Goal: Check status

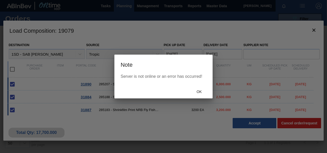
scroll to position [6, 0]
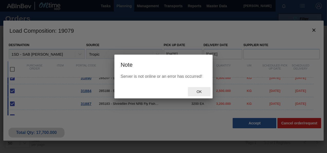
click at [199, 92] on span "Ok" at bounding box center [199, 91] width 13 height 4
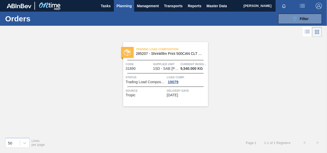
click at [123, 4] on span "Planning" at bounding box center [123, 6] width 15 height 6
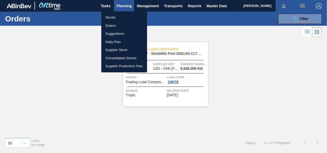
click at [111, 25] on li "Orders" at bounding box center [124, 26] width 46 height 8
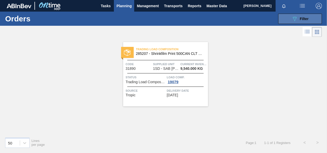
click at [294, 17] on icon "089F7B8B-B2A5-4AFE-B5C0-19BA573D28AC" at bounding box center [295, 19] width 6 height 6
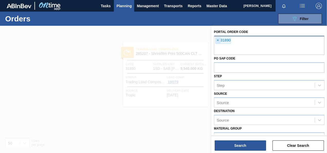
click at [218, 39] on span "×" at bounding box center [217, 40] width 5 height 6
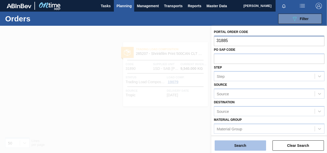
type input "31885"
click at [241, 147] on button "Search" at bounding box center [240, 145] width 51 height 10
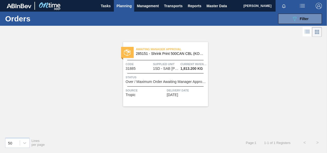
click at [161, 67] on span "1SD - SAB [PERSON_NAME]" at bounding box center [166, 69] width 26 height 4
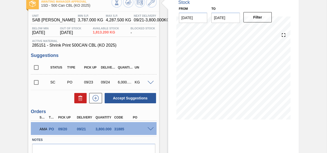
scroll to position [68, 0]
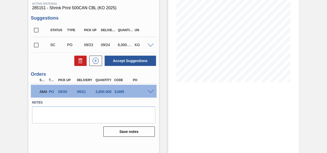
click at [151, 92] on span at bounding box center [151, 92] width 6 height 4
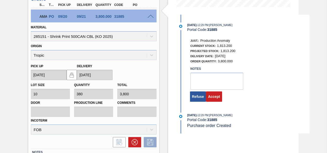
scroll to position [181, 0]
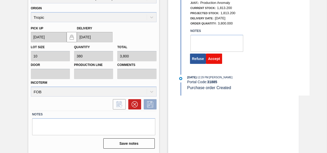
click at [215, 59] on button "Accept" at bounding box center [214, 58] width 16 height 10
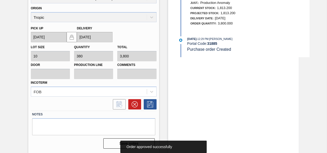
scroll to position [68, 0]
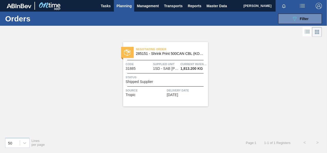
click at [165, 67] on span "1SD - SAB [PERSON_NAME]" at bounding box center [166, 69] width 26 height 4
click at [295, 17] on icon at bounding box center [295, 19] width 4 height 4
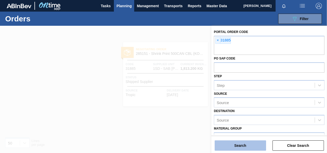
click at [238, 145] on button "Search" at bounding box center [240, 145] width 51 height 10
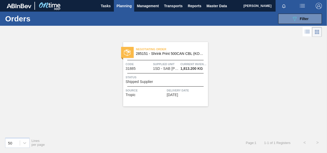
click at [174, 92] on span "Delivery Date" at bounding box center [187, 90] width 40 height 5
